Goal: Task Accomplishment & Management: Manage account settings

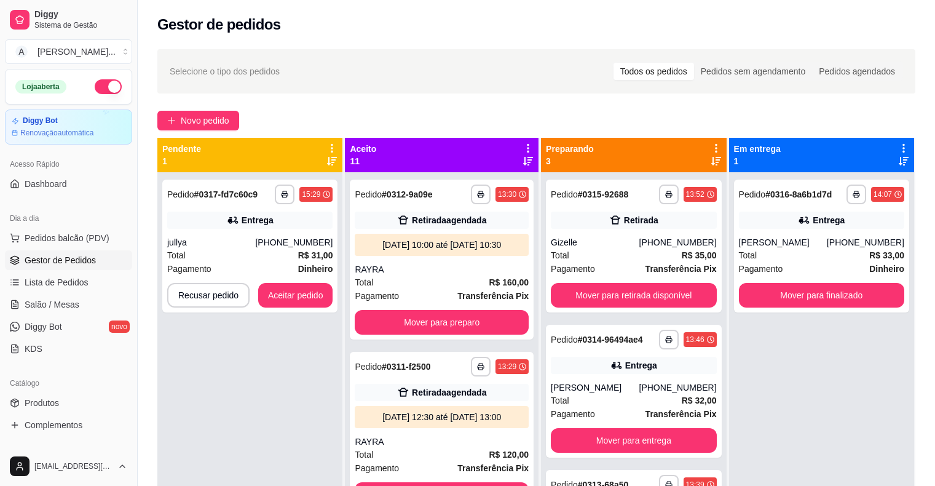
click at [153, 336] on div "**********" at bounding box center [537, 340] width 798 height 597
click at [320, 303] on button "Aceitar pedido" at bounding box center [295, 295] width 75 height 25
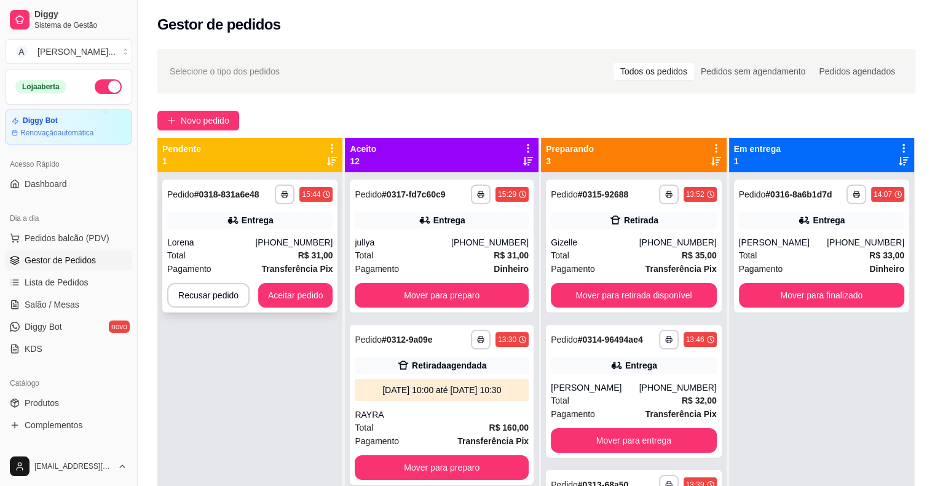
click at [303, 304] on button "Aceitar pedido" at bounding box center [295, 295] width 75 height 25
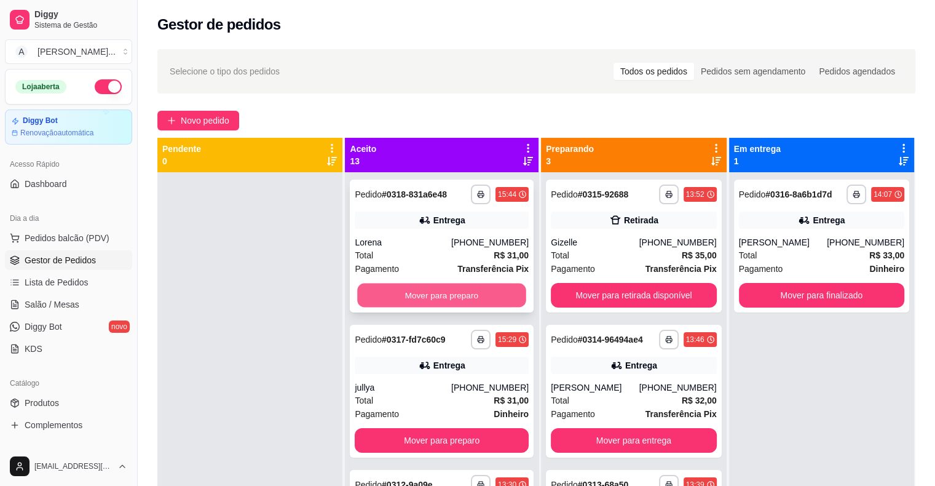
click at [400, 292] on button "Mover para preparo" at bounding box center [442, 296] width 169 height 24
click at [428, 294] on button "Mover para preparo" at bounding box center [442, 296] width 169 height 24
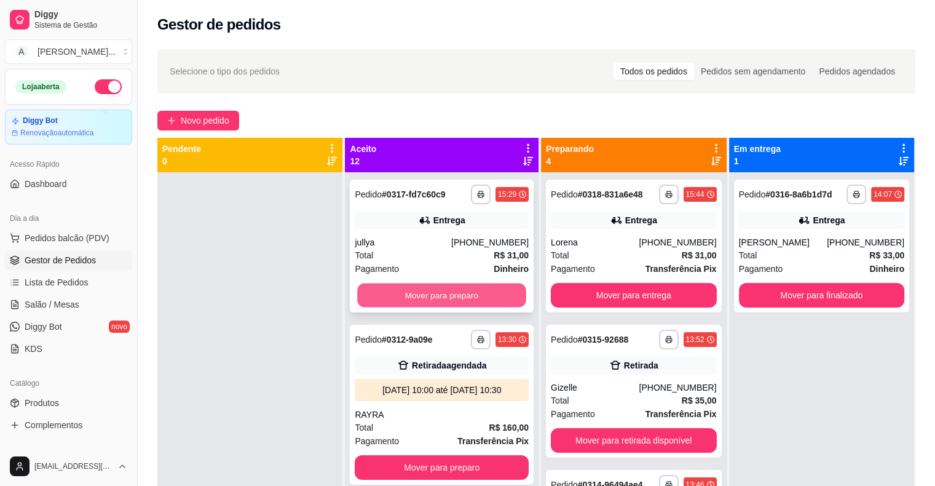
click at [383, 293] on button "Mover para preparo" at bounding box center [442, 296] width 169 height 24
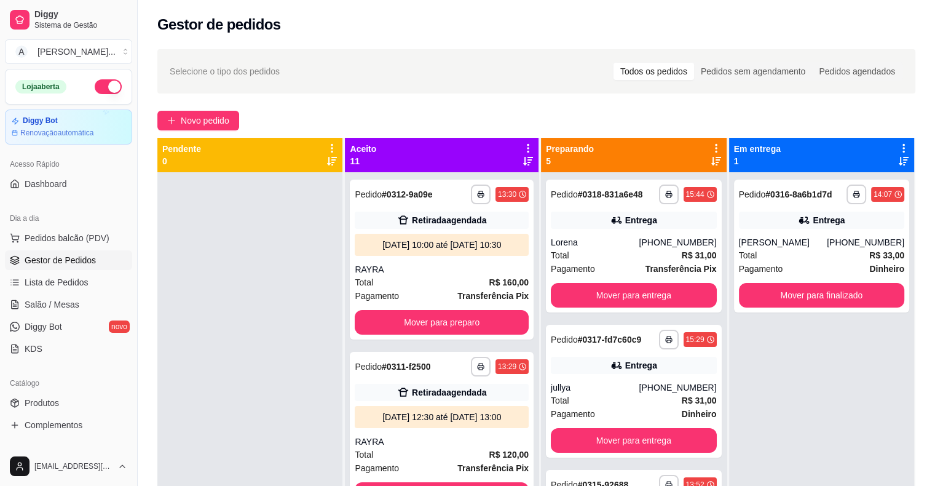
click at [273, 252] on div at bounding box center [249, 415] width 185 height 486
click at [659, 189] on button "button" at bounding box center [668, 193] width 19 height 19
click at [635, 234] on button "IMPRESSORA" at bounding box center [618, 237] width 86 height 19
click at [242, 255] on div at bounding box center [249, 415] width 185 height 486
click at [60, 401] on link "Produtos" at bounding box center [68, 403] width 127 height 20
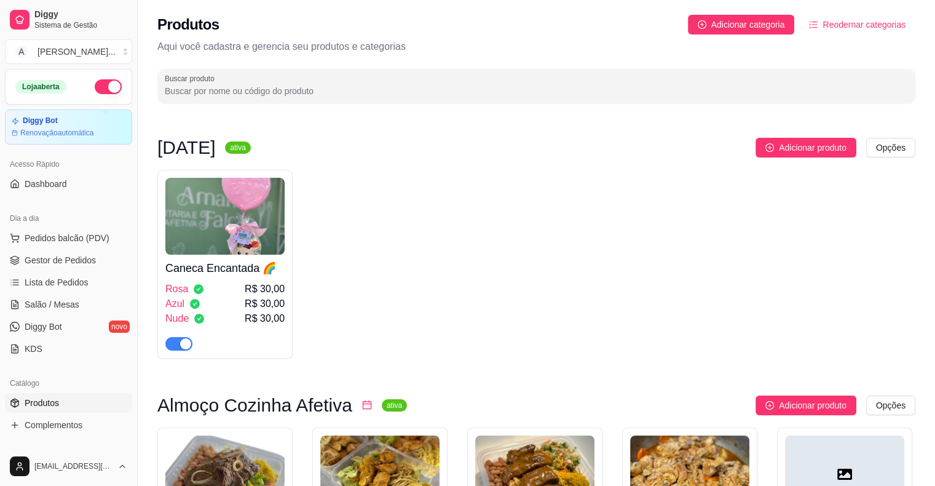
click at [253, 93] on input "Buscar produto" at bounding box center [537, 91] width 744 height 12
type input "c"
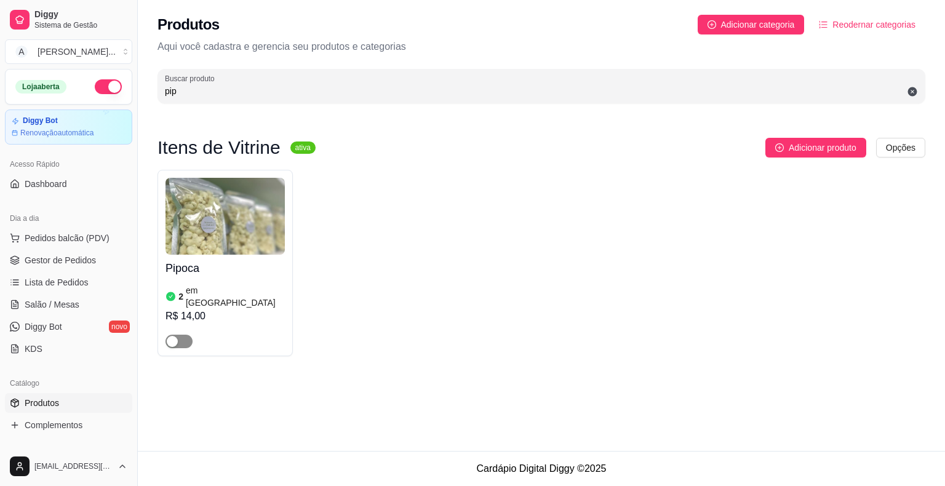
type input "pip"
click at [191, 335] on span "button" at bounding box center [178, 342] width 27 height 14
click at [210, 295] on article "em [GEOGRAPHIC_DATA]" at bounding box center [235, 296] width 99 height 25
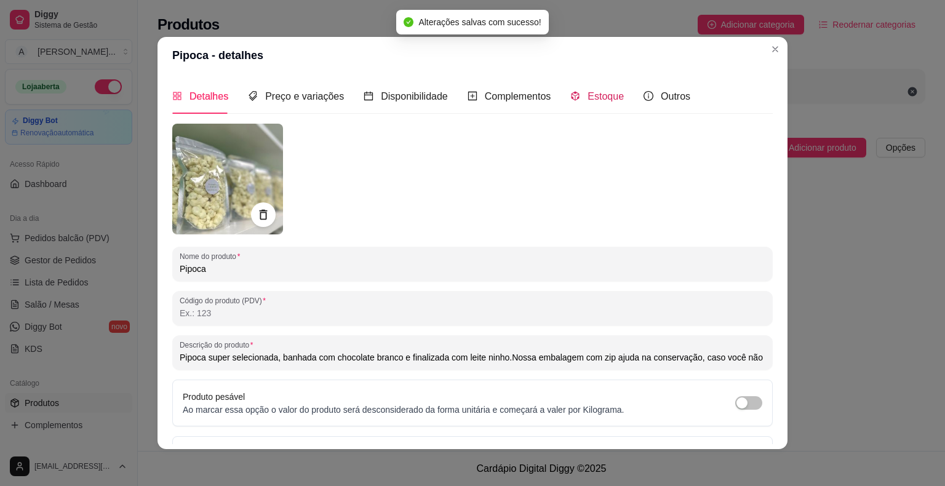
click at [587, 95] on span "Estoque" at bounding box center [605, 96] width 36 height 10
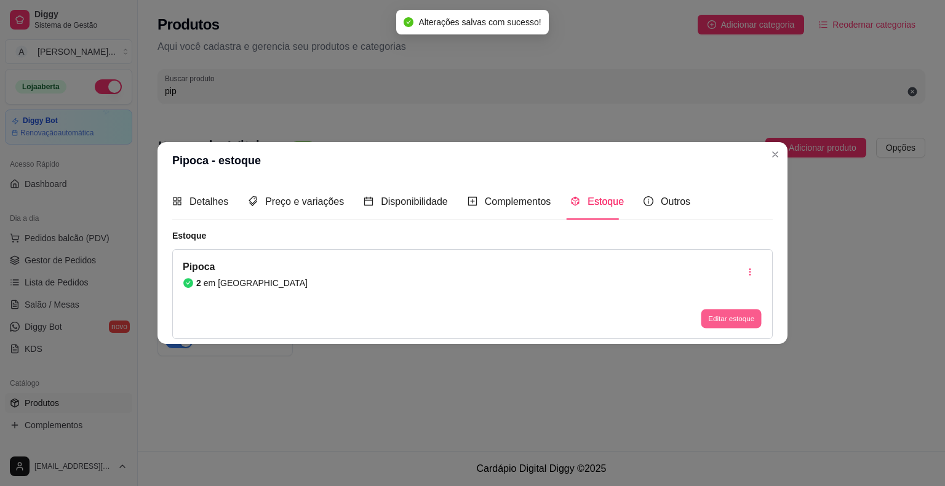
click at [728, 316] on button "Editar estoque" at bounding box center [730, 318] width 60 height 19
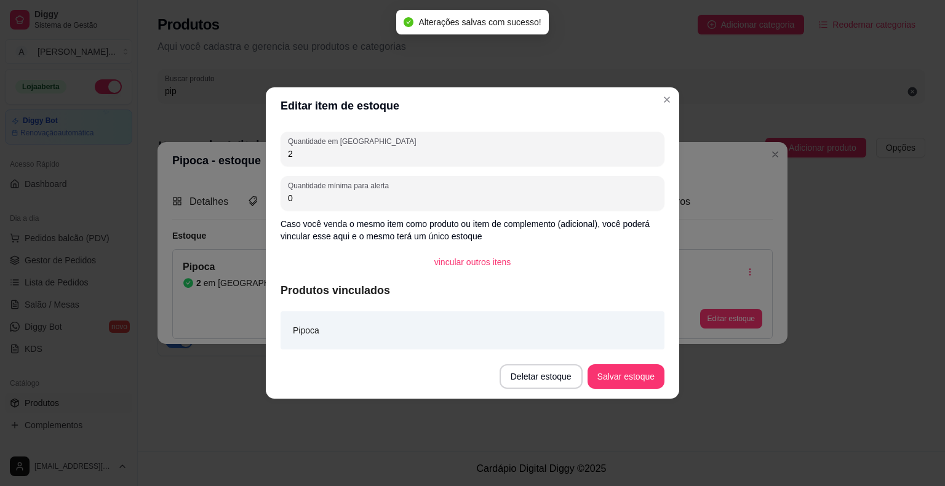
drag, startPoint x: 332, startPoint y: 156, endPoint x: 202, endPoint y: 160, distance: 130.4
click at [214, 160] on div "Editar item de estoque Quantidade em estoque 2 Quantidade mínima para alerta 0 …" at bounding box center [472, 243] width 945 height 486
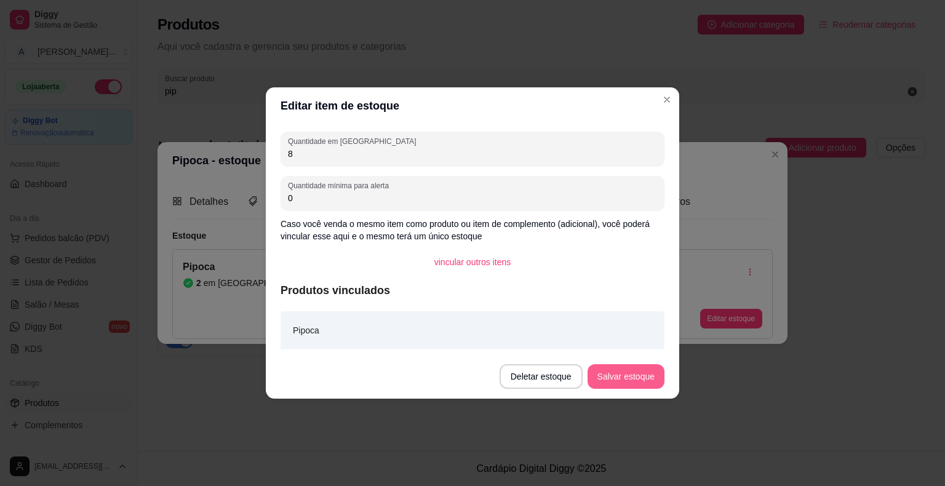
type input "8"
click at [647, 376] on button "Salvar estoque" at bounding box center [625, 376] width 77 height 25
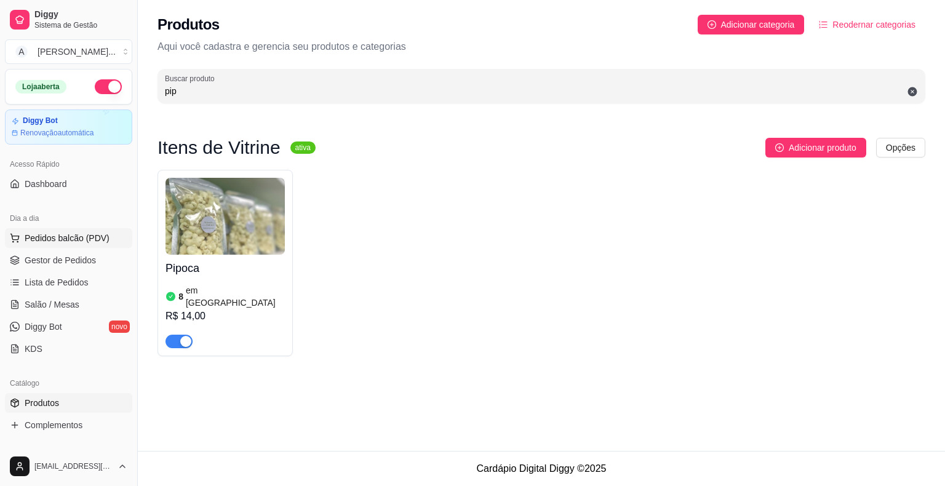
click at [59, 245] on button "Pedidos balcão (PDV)" at bounding box center [68, 238] width 127 height 20
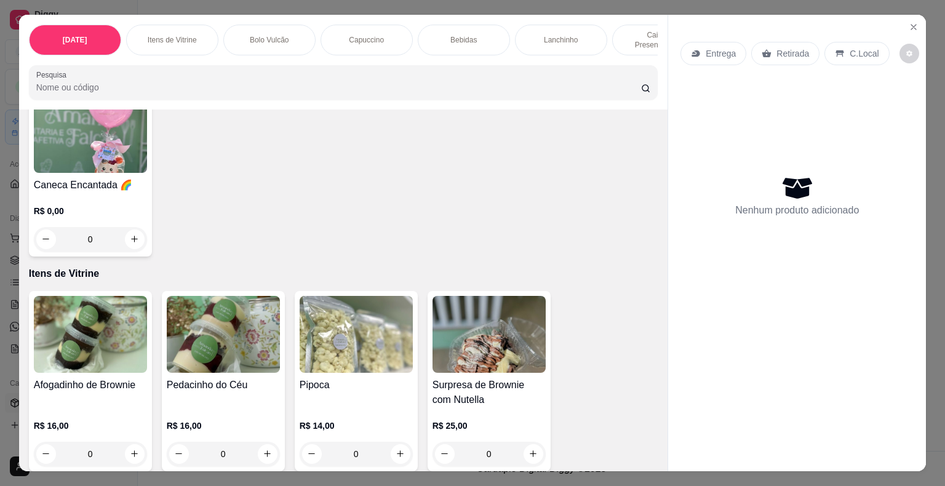
scroll to position [184, 0]
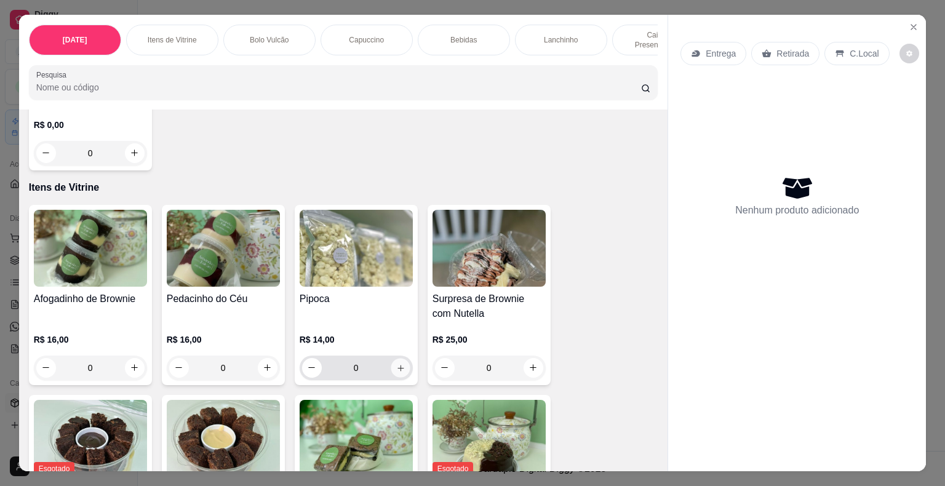
click at [395, 363] on icon "increase-product-quantity" at bounding box center [399, 367] width 9 height 9
type input "1"
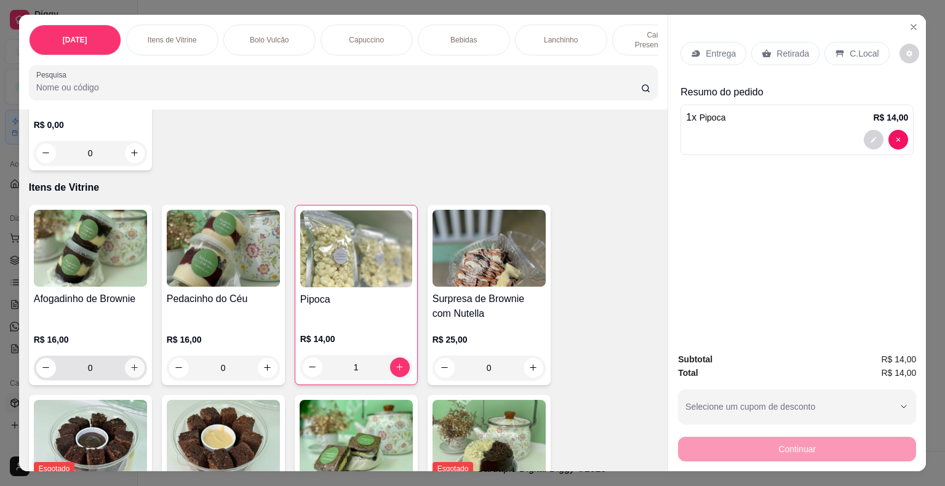
click at [130, 363] on icon "increase-product-quantity" at bounding box center [134, 367] width 9 height 9
type input "1"
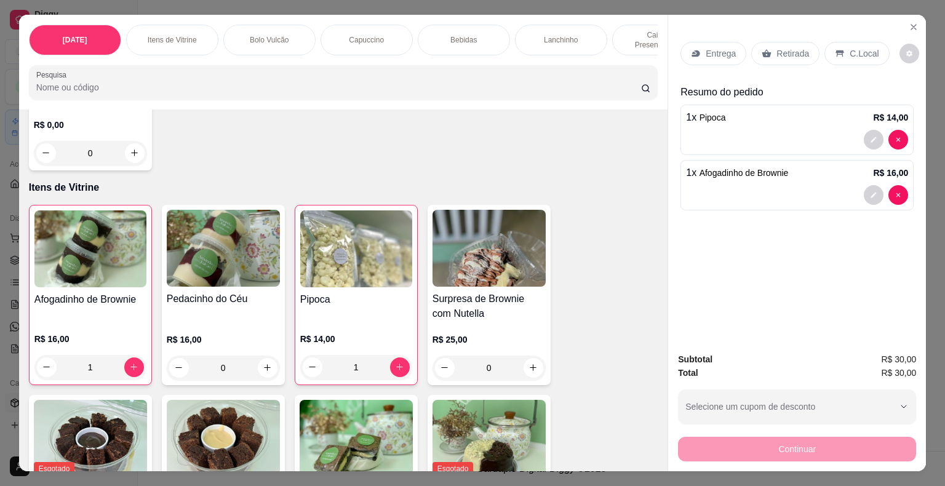
drag, startPoint x: 784, startPoint y: 50, endPoint x: 782, endPoint y: 58, distance: 8.2
click at [784, 50] on p "Retirada" at bounding box center [792, 53] width 33 height 12
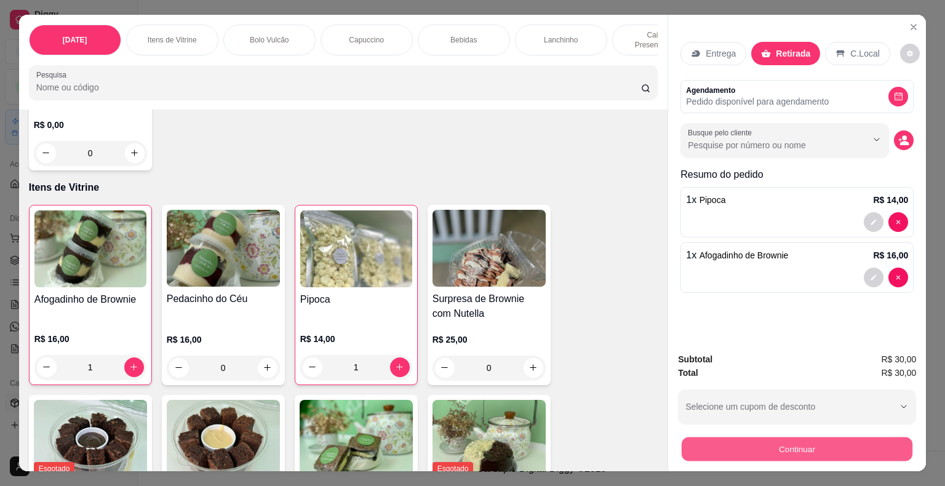
click at [806, 444] on button "Continuar" at bounding box center [796, 449] width 231 height 24
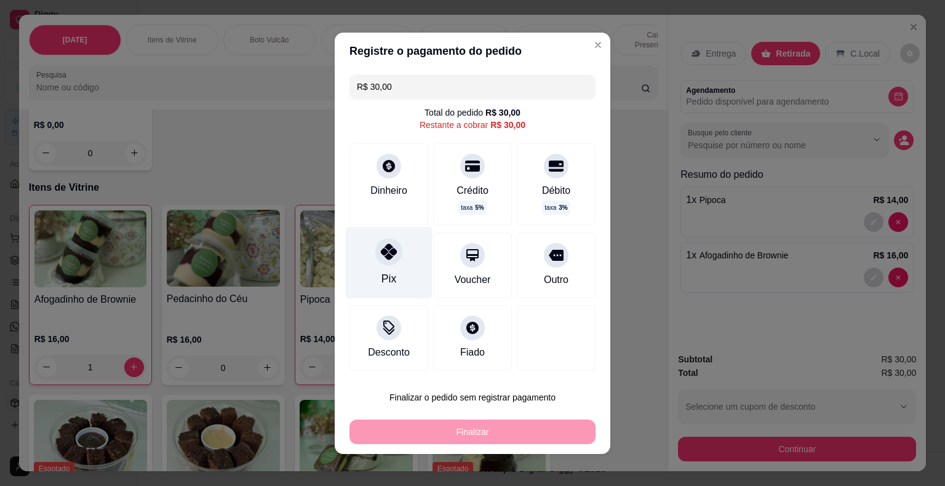
click at [368, 263] on div "Pix" at bounding box center [389, 262] width 87 height 72
type input "R$ 0,00"
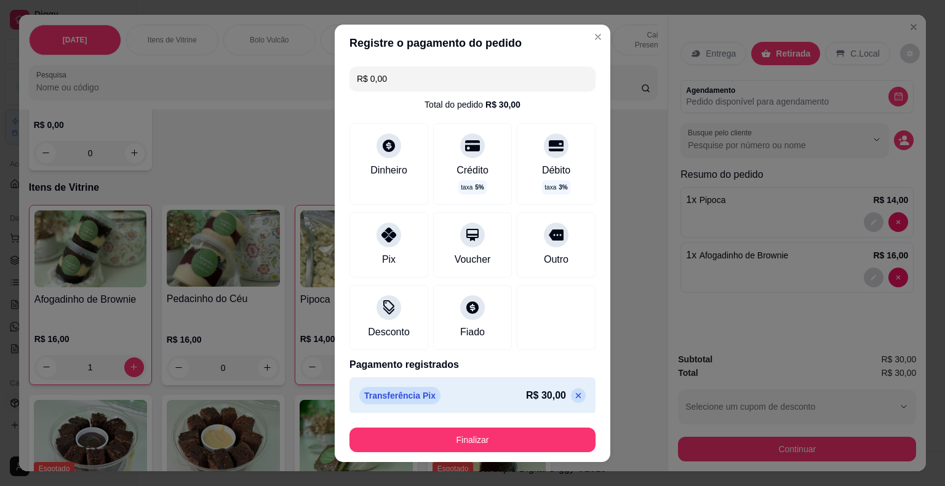
click at [440, 416] on footer "Finalizar" at bounding box center [473, 437] width 276 height 49
drag, startPoint x: 458, startPoint y: 470, endPoint x: 461, endPoint y: 478, distance: 8.3
click at [461, 478] on div "Registre o pagamento do pedido R$ 0,00 Total do pedido R$ 30,00 Dinheiro Crédit…" at bounding box center [472, 243] width 945 height 486
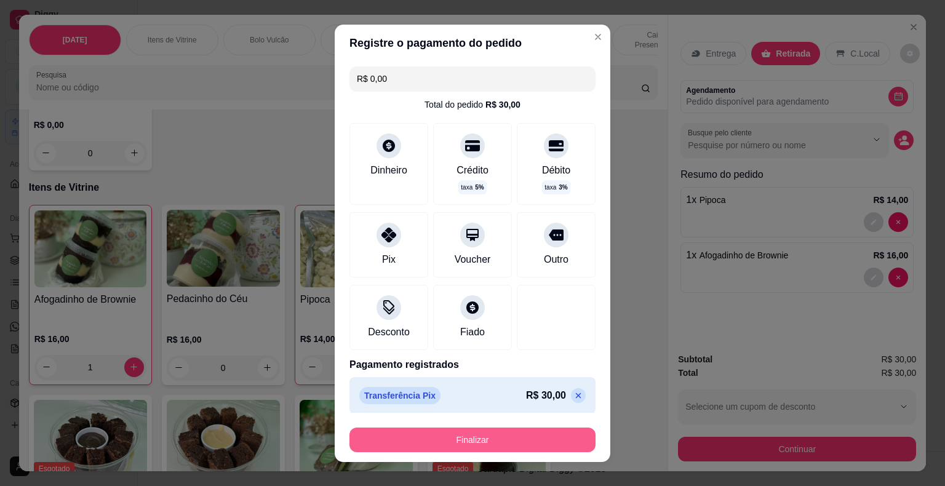
click at [472, 443] on button "Finalizar" at bounding box center [472, 439] width 246 height 25
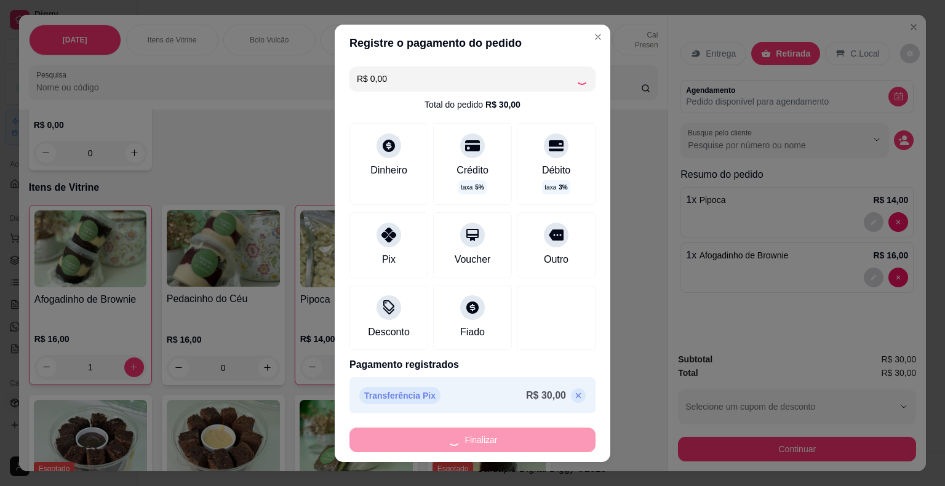
type input "0"
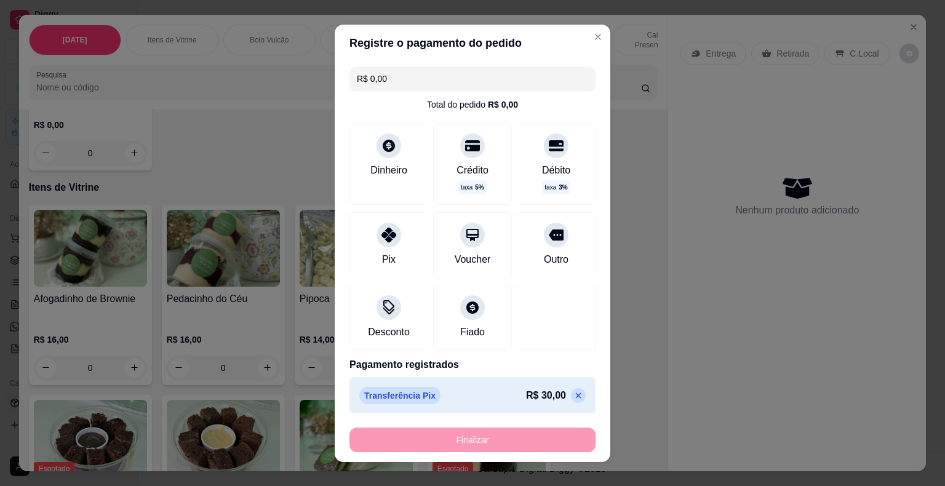
type input "-R$ 30,00"
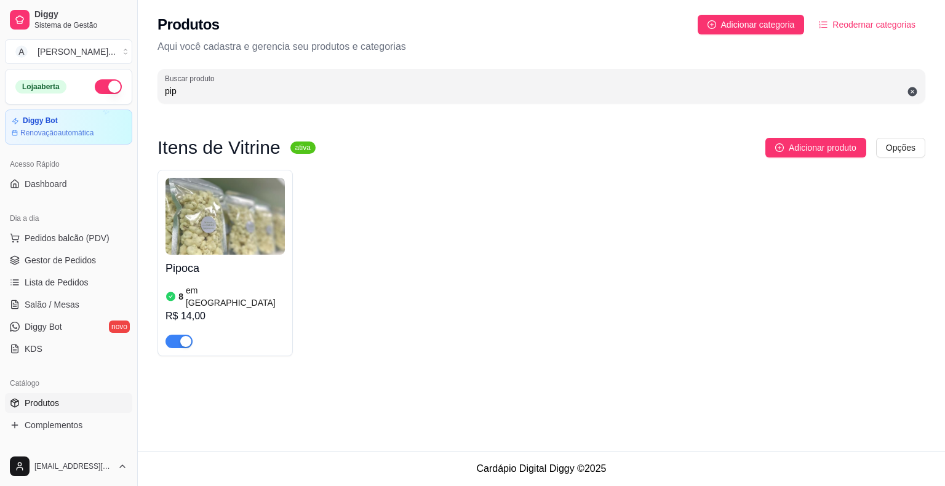
click at [472, 442] on div "Produtos Adicionar categoria Reodernar categorias Aqui você cadastra e gerencia…" at bounding box center [541, 225] width 807 height 451
click at [493, 314] on div "Pipoca 8 em estoque R$ 14,00" at bounding box center [541, 263] width 768 height 186
click at [90, 257] on span "Gestor de Pedidos" at bounding box center [60, 260] width 71 height 12
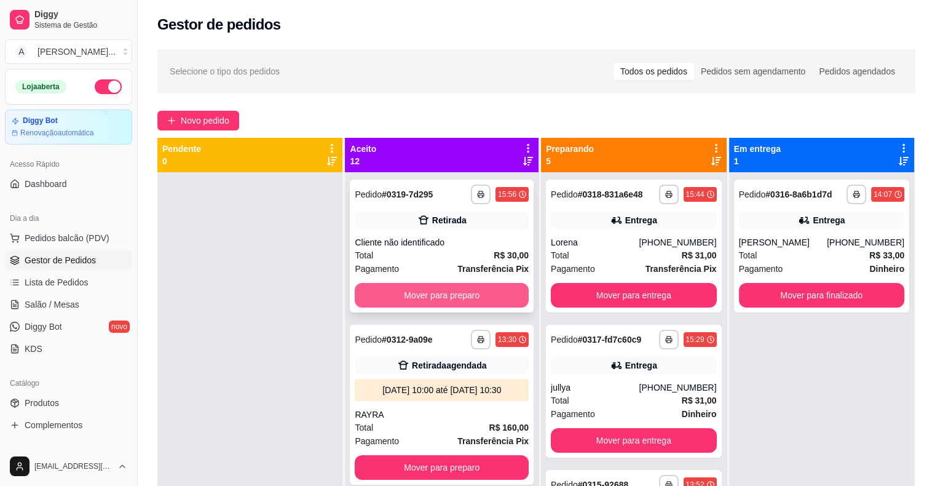
click at [451, 305] on button "Mover para preparo" at bounding box center [442, 295] width 174 height 25
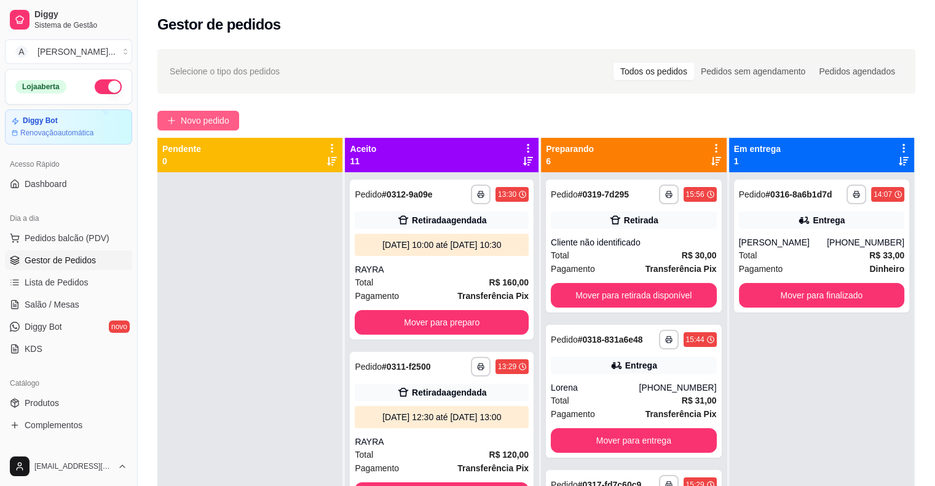
click at [169, 118] on icon "plus" at bounding box center [171, 120] width 9 height 9
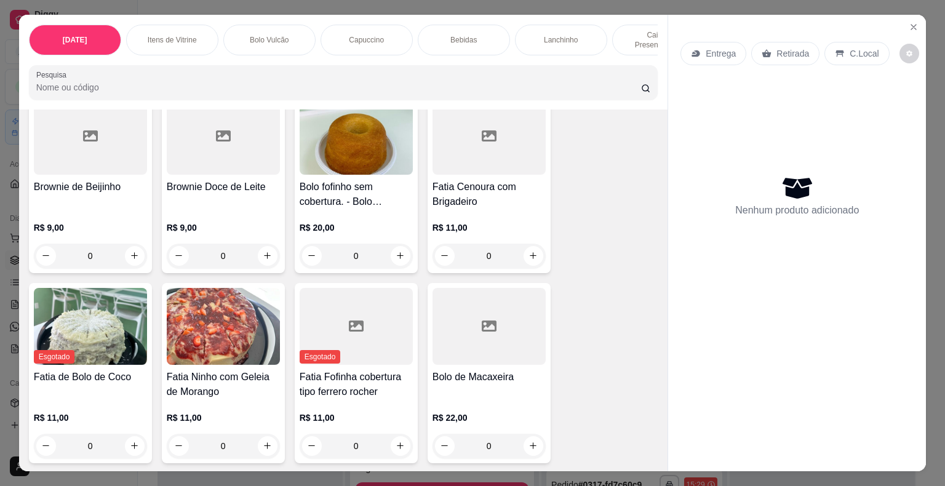
scroll to position [922, 0]
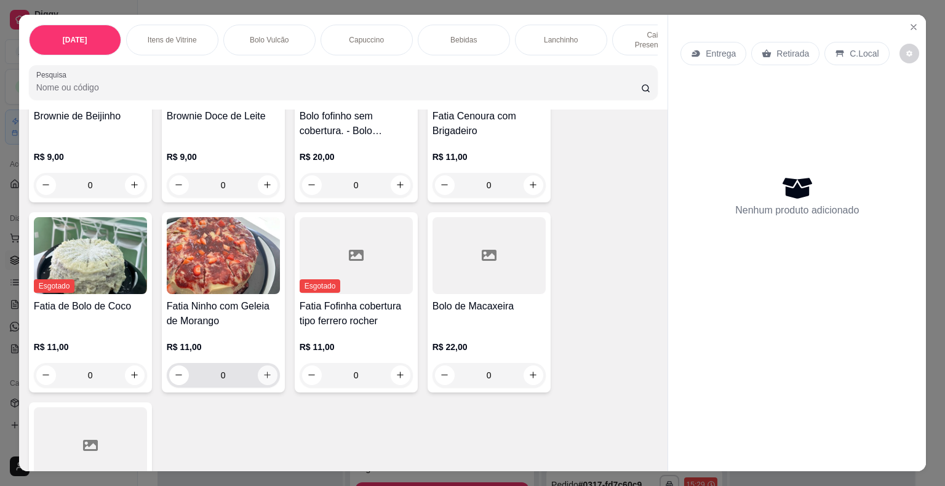
click at [263, 370] on icon "increase-product-quantity" at bounding box center [267, 374] width 9 height 9
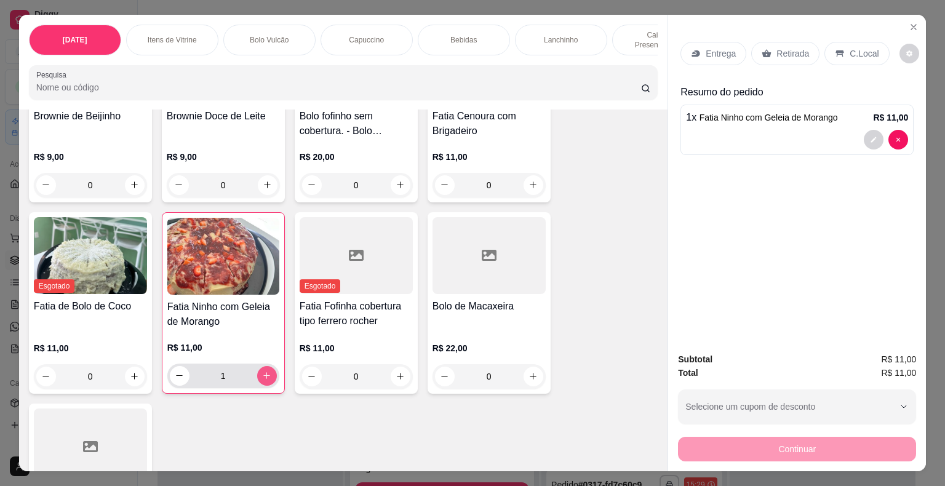
type input "1"
click at [780, 49] on p "Retirada" at bounding box center [792, 53] width 33 height 12
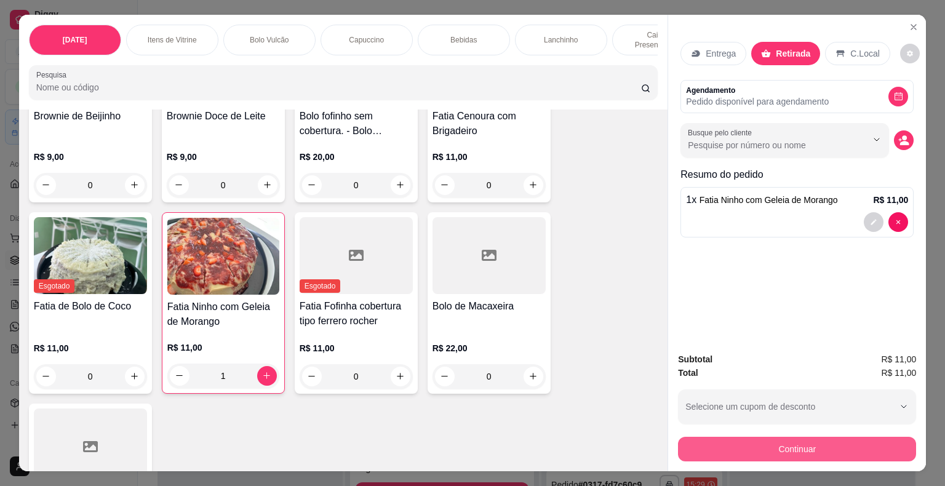
click at [822, 438] on button "Continuar" at bounding box center [797, 449] width 238 height 25
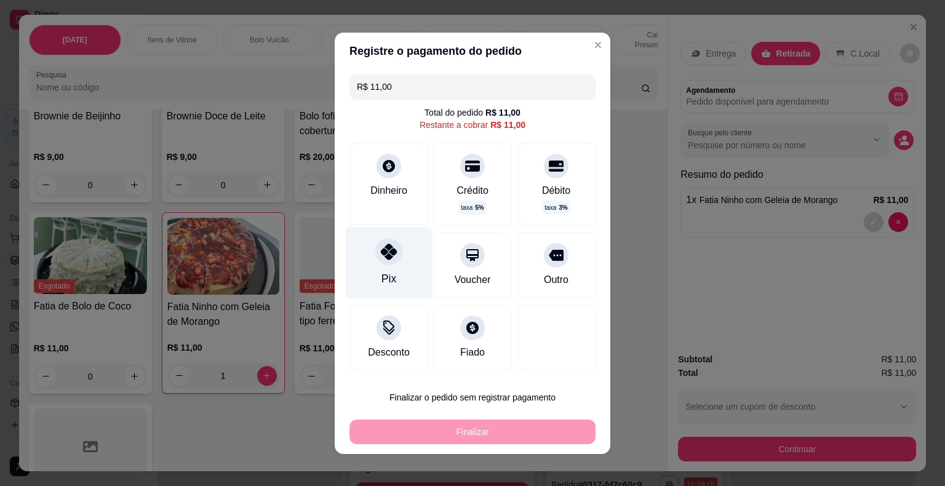
click at [375, 262] on div at bounding box center [388, 251] width 27 height 27
type input "R$ 0,00"
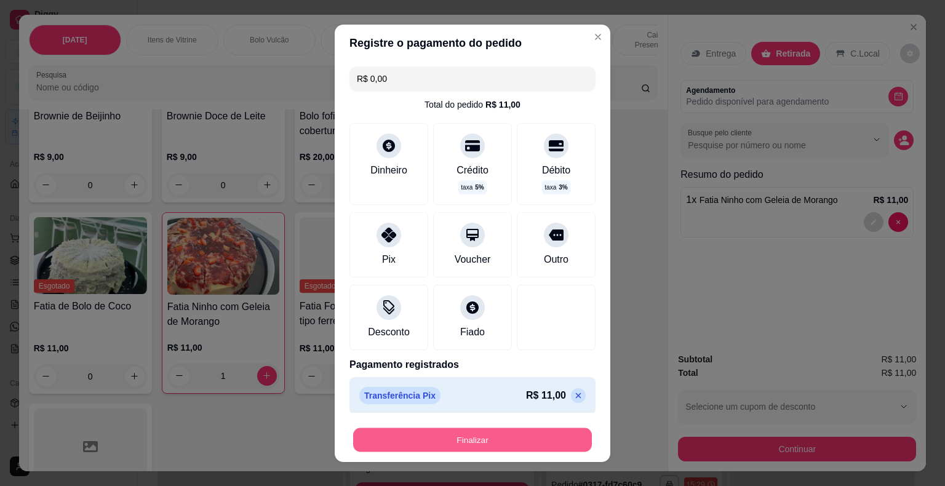
click at [530, 434] on button "Finalizar" at bounding box center [472, 439] width 239 height 24
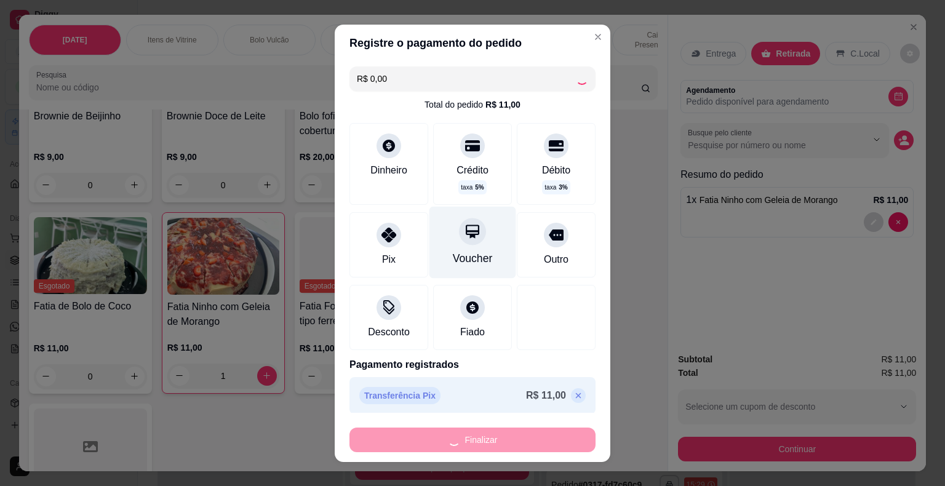
type input "0"
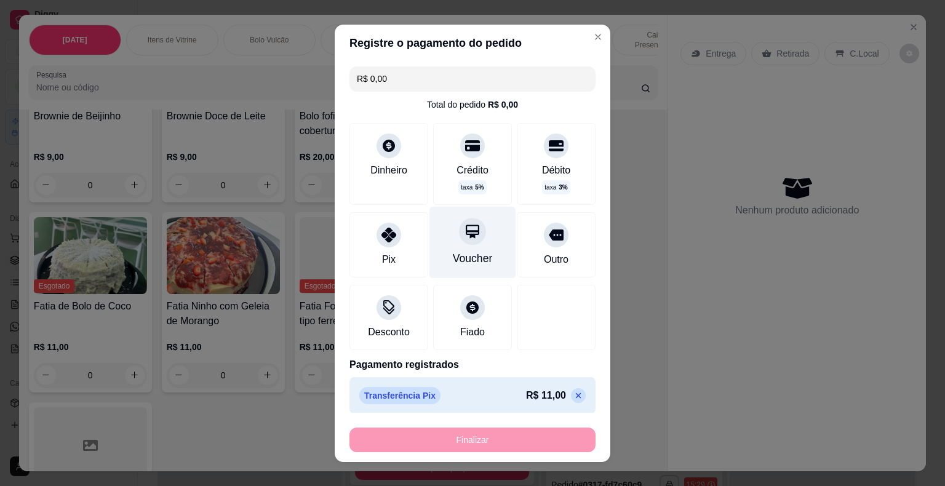
type input "-R$ 11,00"
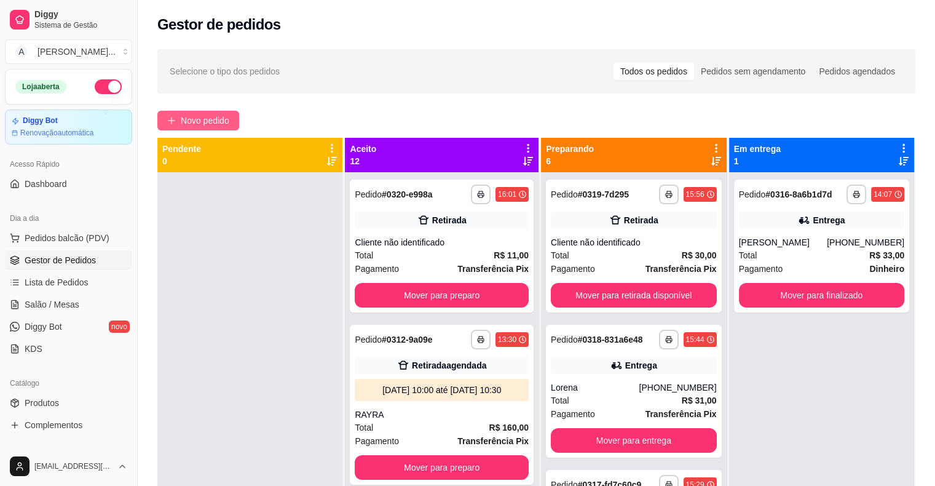
click at [224, 111] on button "Novo pedido" at bounding box center [198, 121] width 82 height 20
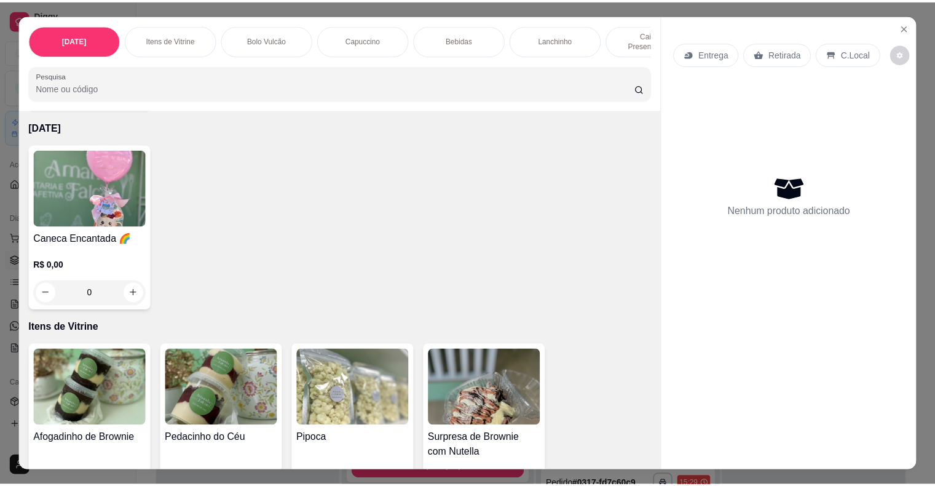
scroll to position [123, 0]
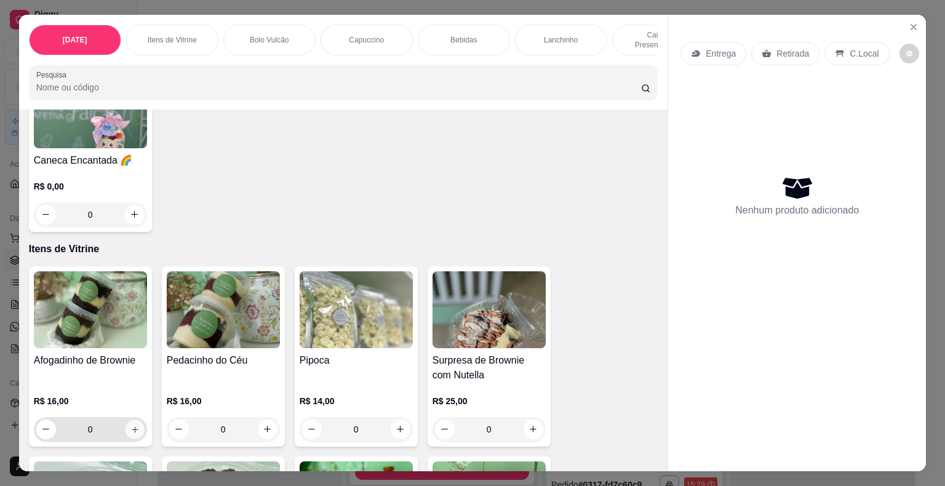
click at [128, 432] on button "increase-product-quantity" at bounding box center [134, 428] width 19 height 19
type input "1"
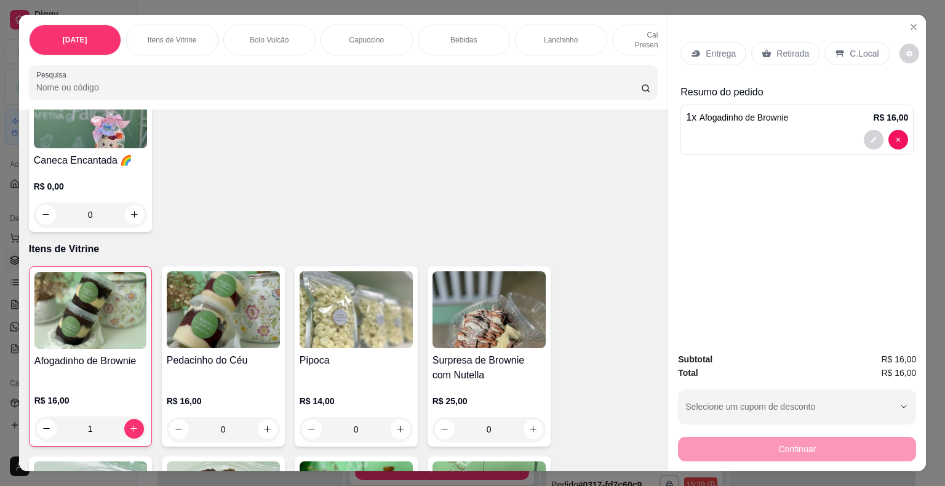
click at [787, 57] on div "Retirada" at bounding box center [785, 53] width 68 height 23
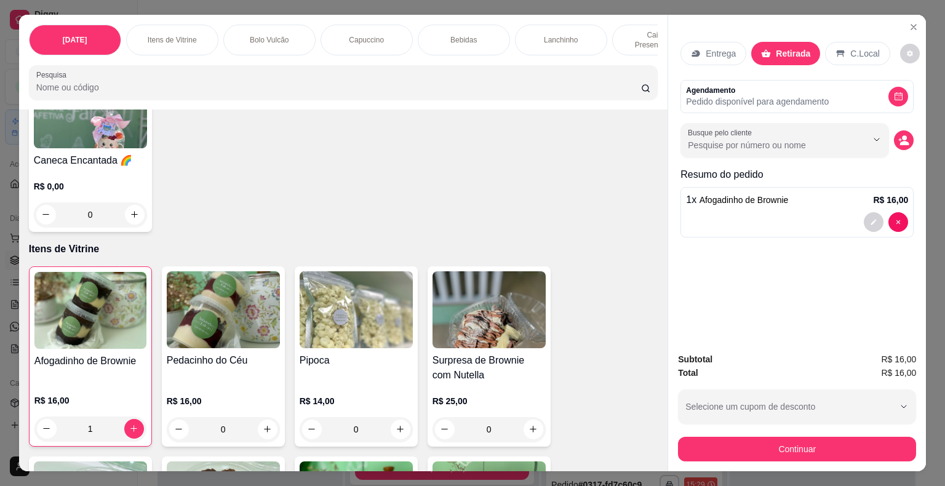
click at [857, 437] on button "Continuar" at bounding box center [797, 449] width 238 height 25
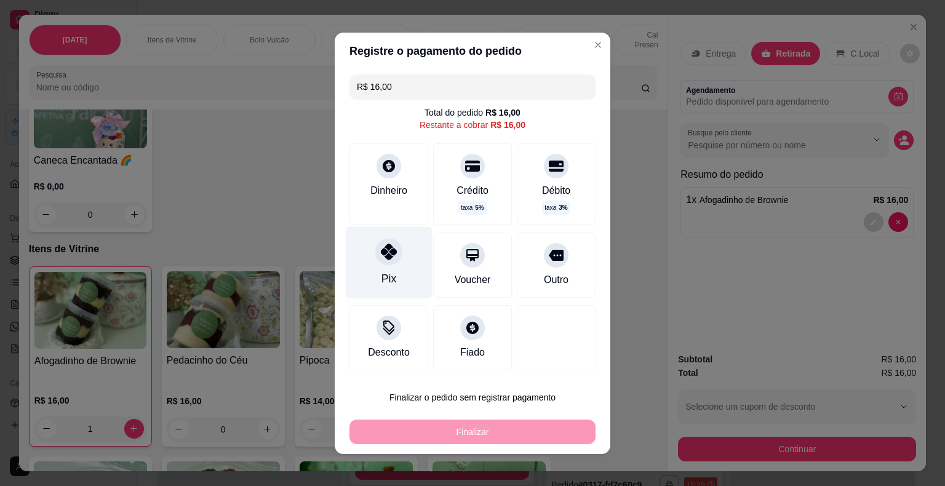
click at [368, 267] on div "Pix" at bounding box center [389, 262] width 87 height 72
type input "R$ 0,00"
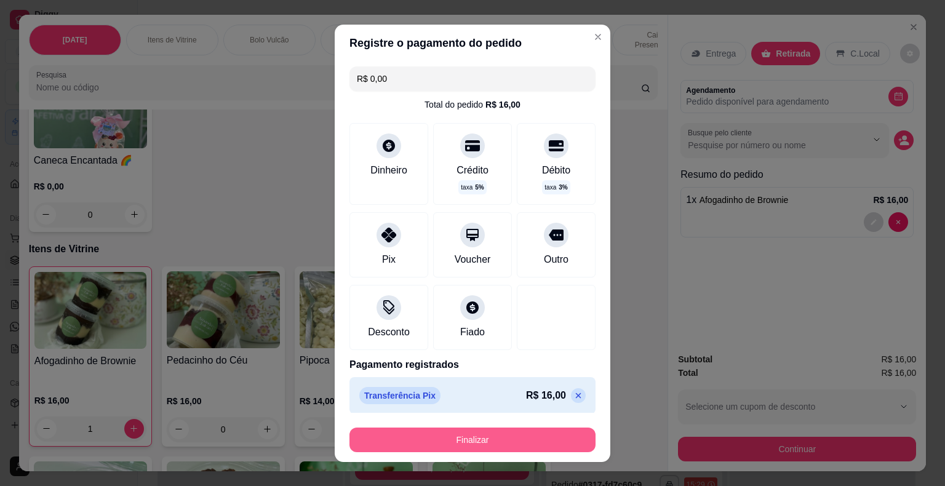
click at [467, 437] on button "Finalizar" at bounding box center [472, 439] width 246 height 25
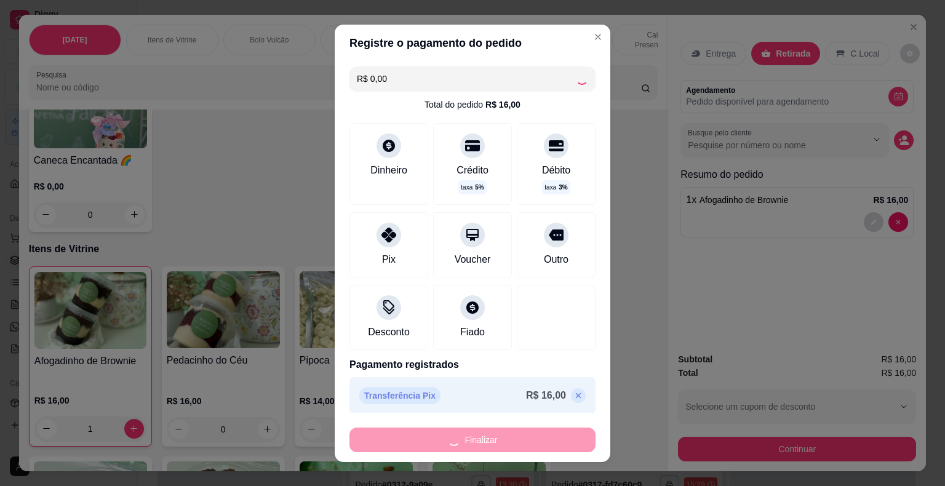
type input "0"
type input "-R$ 16,00"
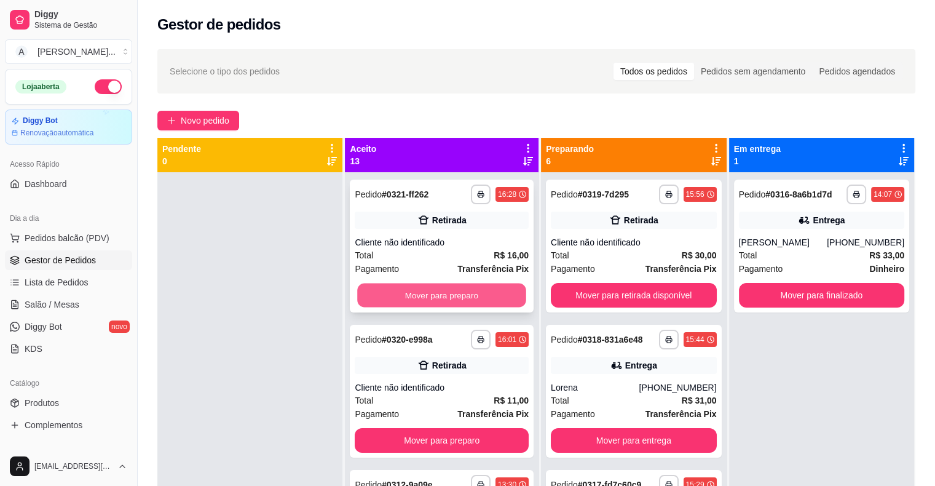
click at [448, 297] on button "Mover para preparo" at bounding box center [442, 296] width 169 height 24
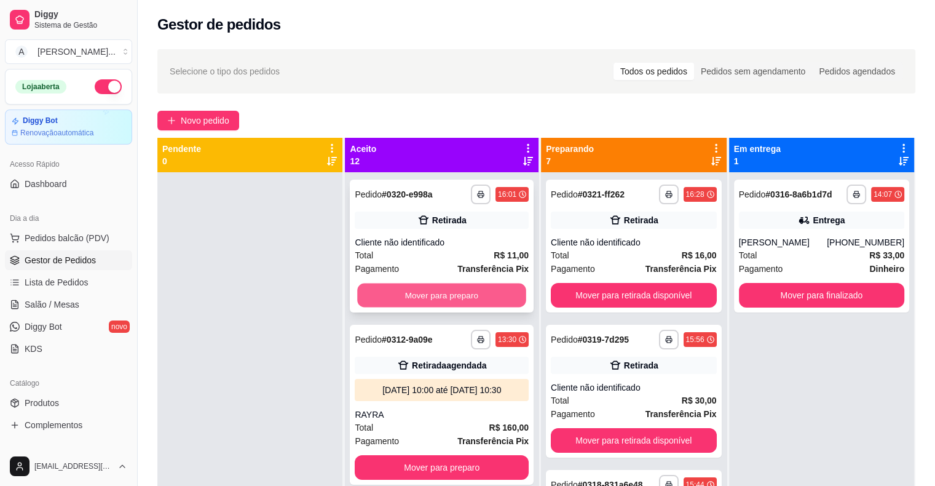
click at [451, 293] on button "Mover para preparo" at bounding box center [442, 296] width 169 height 24
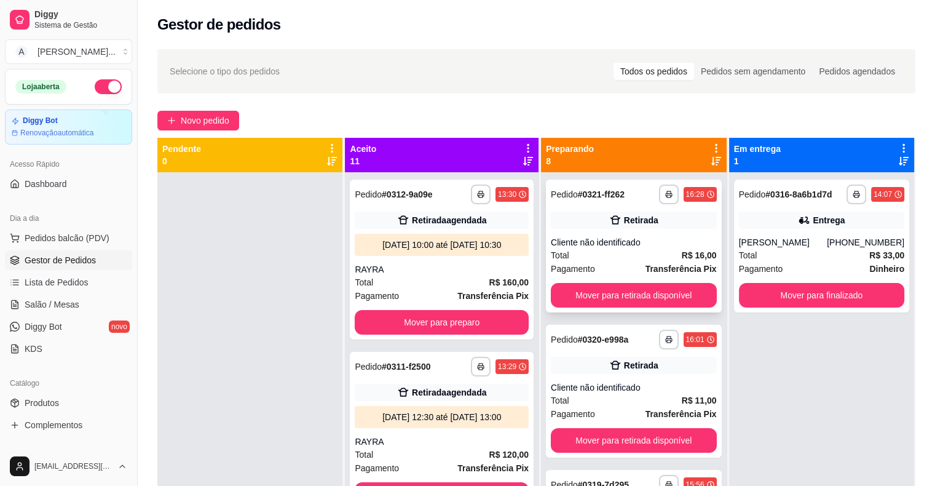
click at [615, 309] on div "**********" at bounding box center [633, 246] width 175 height 133
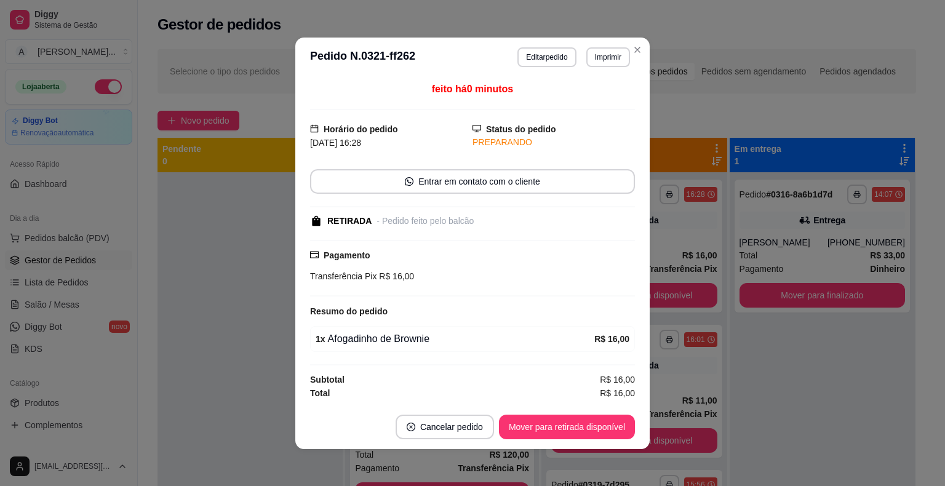
click at [297, 263] on div "feito há 0 minutos Horário do pedido [DATE] 16:28 Status do pedido PREPARANDO E…" at bounding box center [472, 241] width 354 height 328
click at [295, 245] on div "feito há 0 minutos Horário do pedido [DATE] 16:28 Status do pedido PREPARANDO E…" at bounding box center [472, 241] width 354 height 328
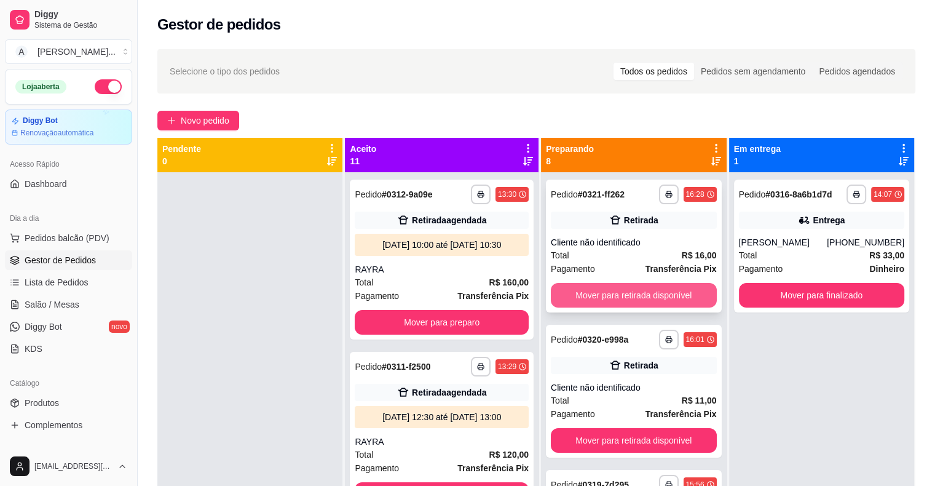
click at [664, 298] on button "Mover para retirada disponível" at bounding box center [633, 295] width 165 height 25
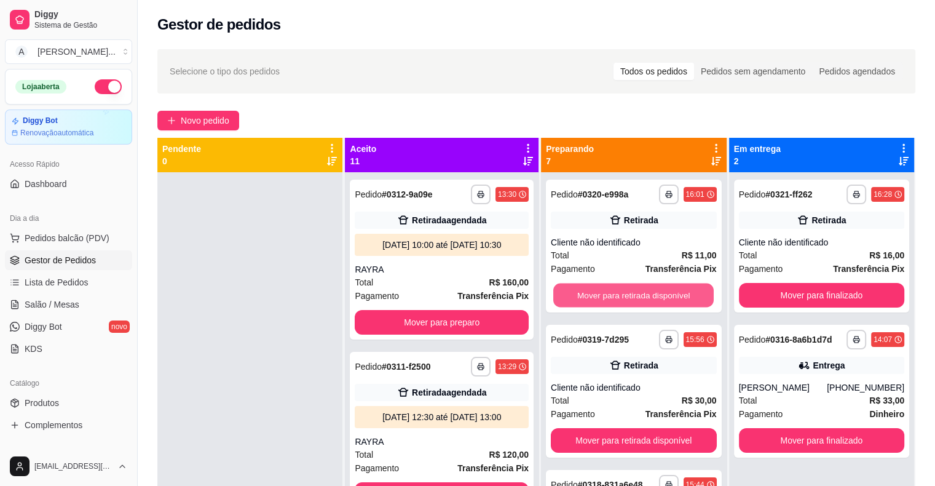
click at [664, 298] on button "Mover para retirada disponível" at bounding box center [633, 296] width 161 height 24
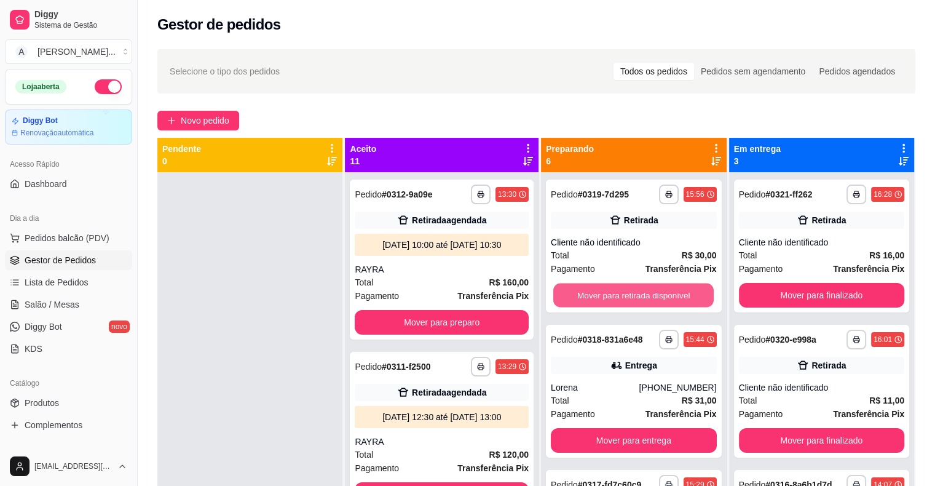
click at [664, 298] on button "Mover para retirada disponível" at bounding box center [633, 296] width 161 height 24
click at [664, 298] on button "Mover para entrega" at bounding box center [633, 296] width 161 height 24
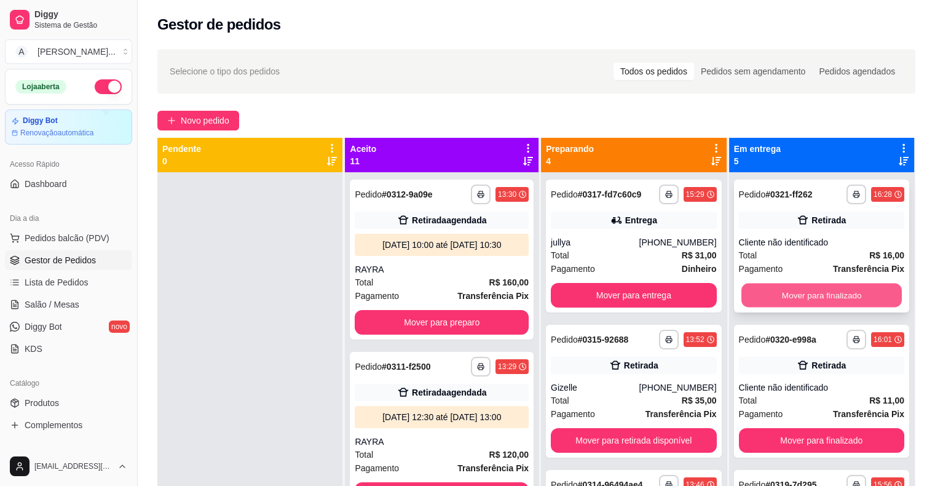
click at [806, 293] on button "Mover para finalizado" at bounding box center [822, 296] width 161 height 24
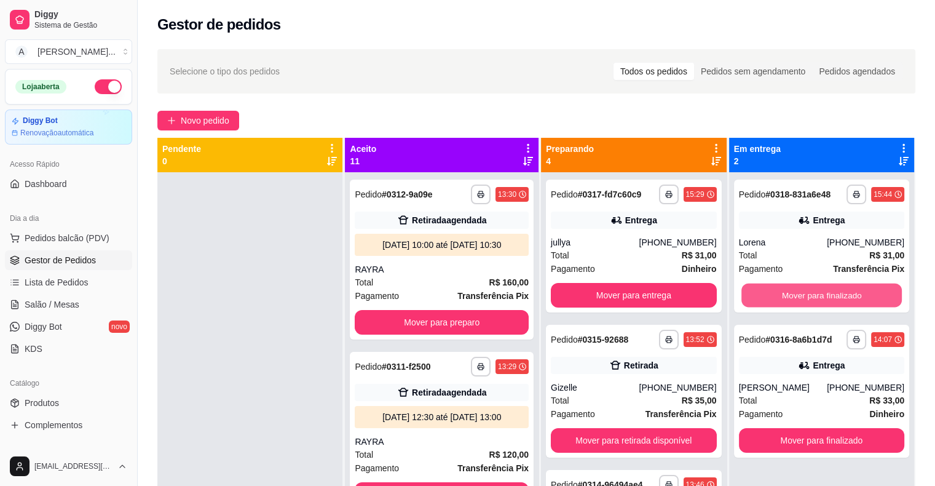
click at [806, 293] on button "Mover para finalizado" at bounding box center [822, 296] width 161 height 24
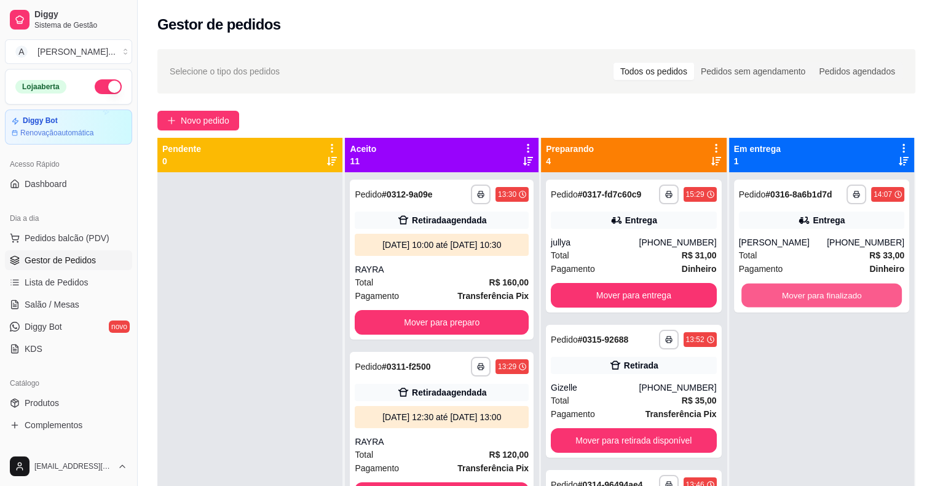
click at [806, 293] on button "Mover para finalizado" at bounding box center [822, 296] width 161 height 24
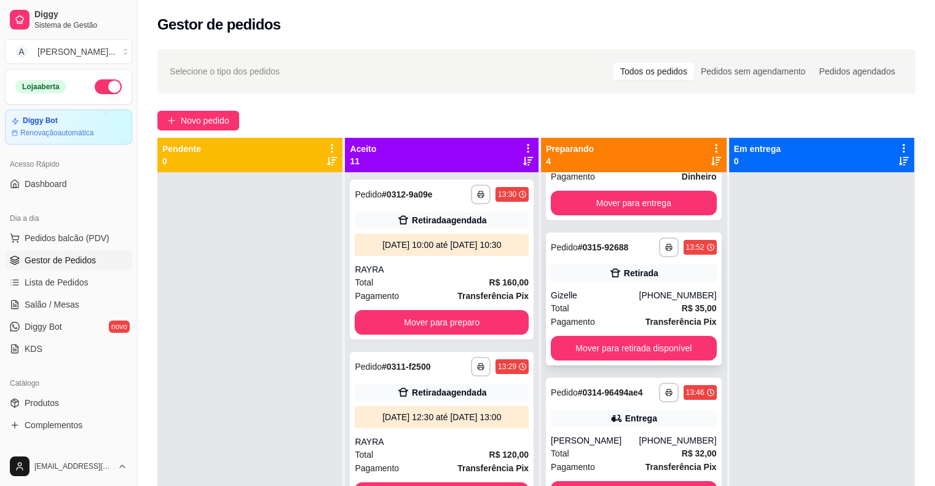
scroll to position [106, 0]
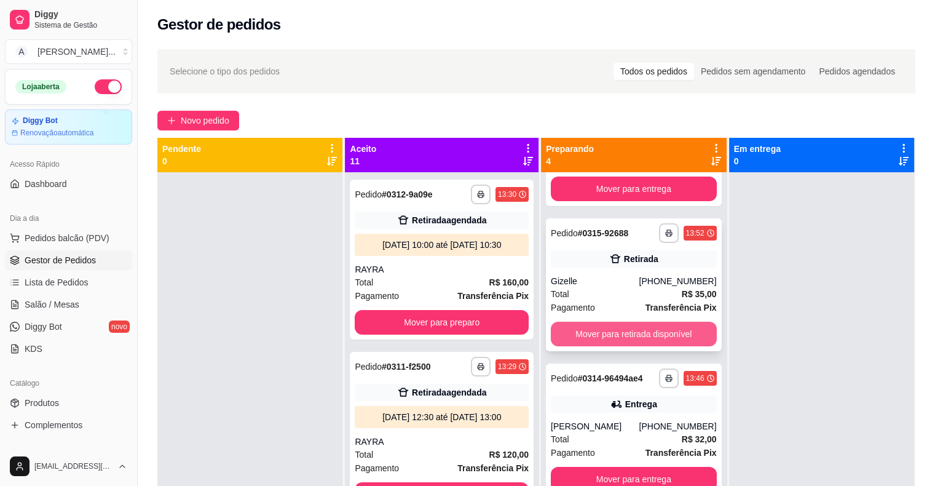
click at [598, 336] on button "Mover para retirada disponível" at bounding box center [633, 334] width 165 height 25
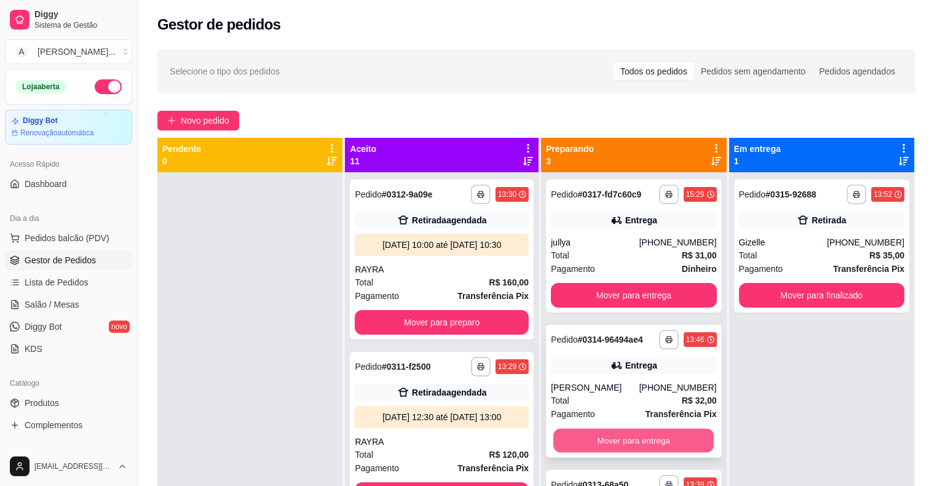
click at [623, 436] on button "Mover para entrega" at bounding box center [633, 441] width 161 height 24
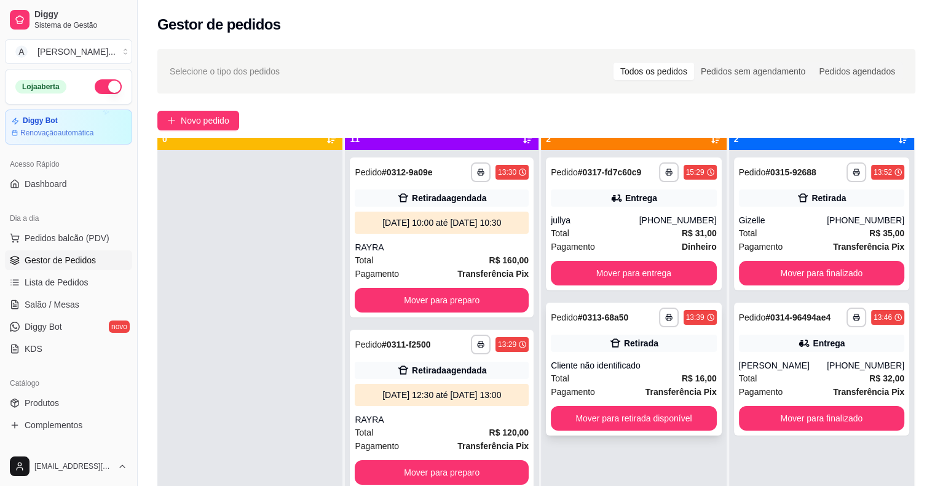
scroll to position [34, 0]
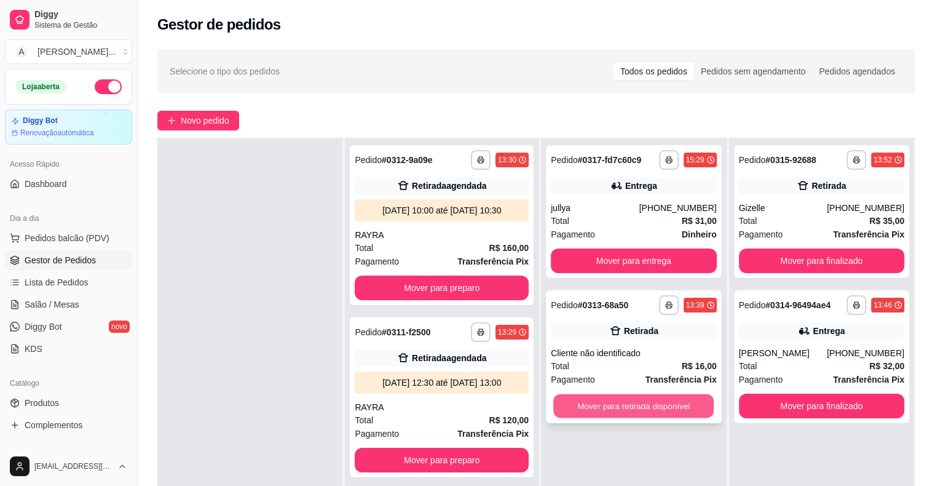
click at [675, 408] on button "Mover para retirada disponível" at bounding box center [633, 406] width 161 height 24
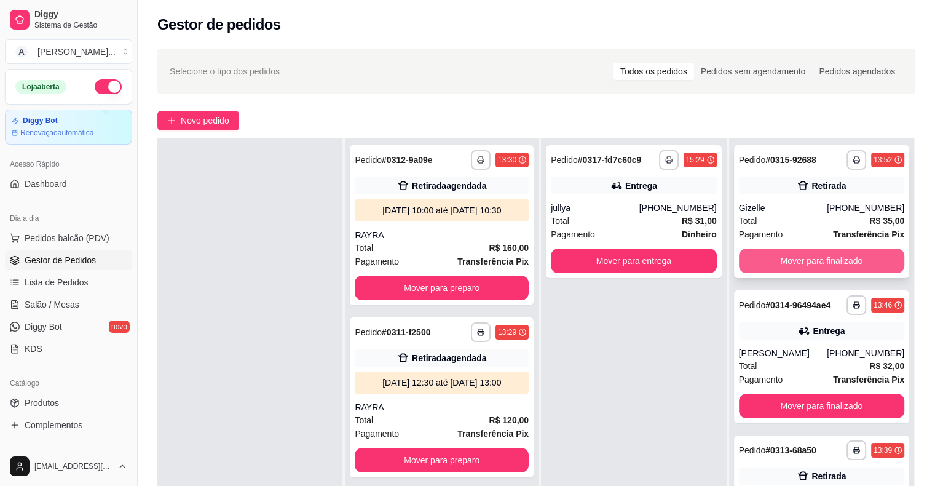
click at [866, 262] on button "Mover para finalizado" at bounding box center [821, 260] width 165 height 25
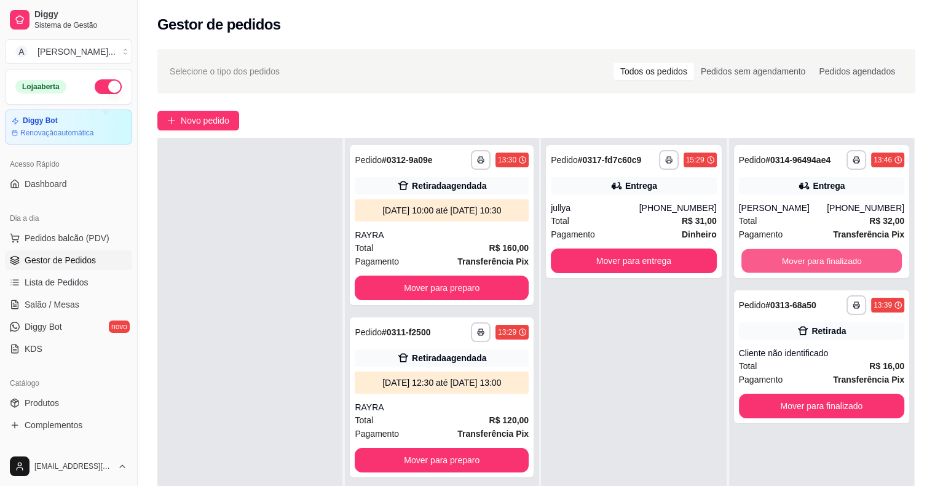
click at [866, 262] on button "Mover para finalizado" at bounding box center [822, 261] width 161 height 24
